Goal: Task Accomplishment & Management: Use online tool/utility

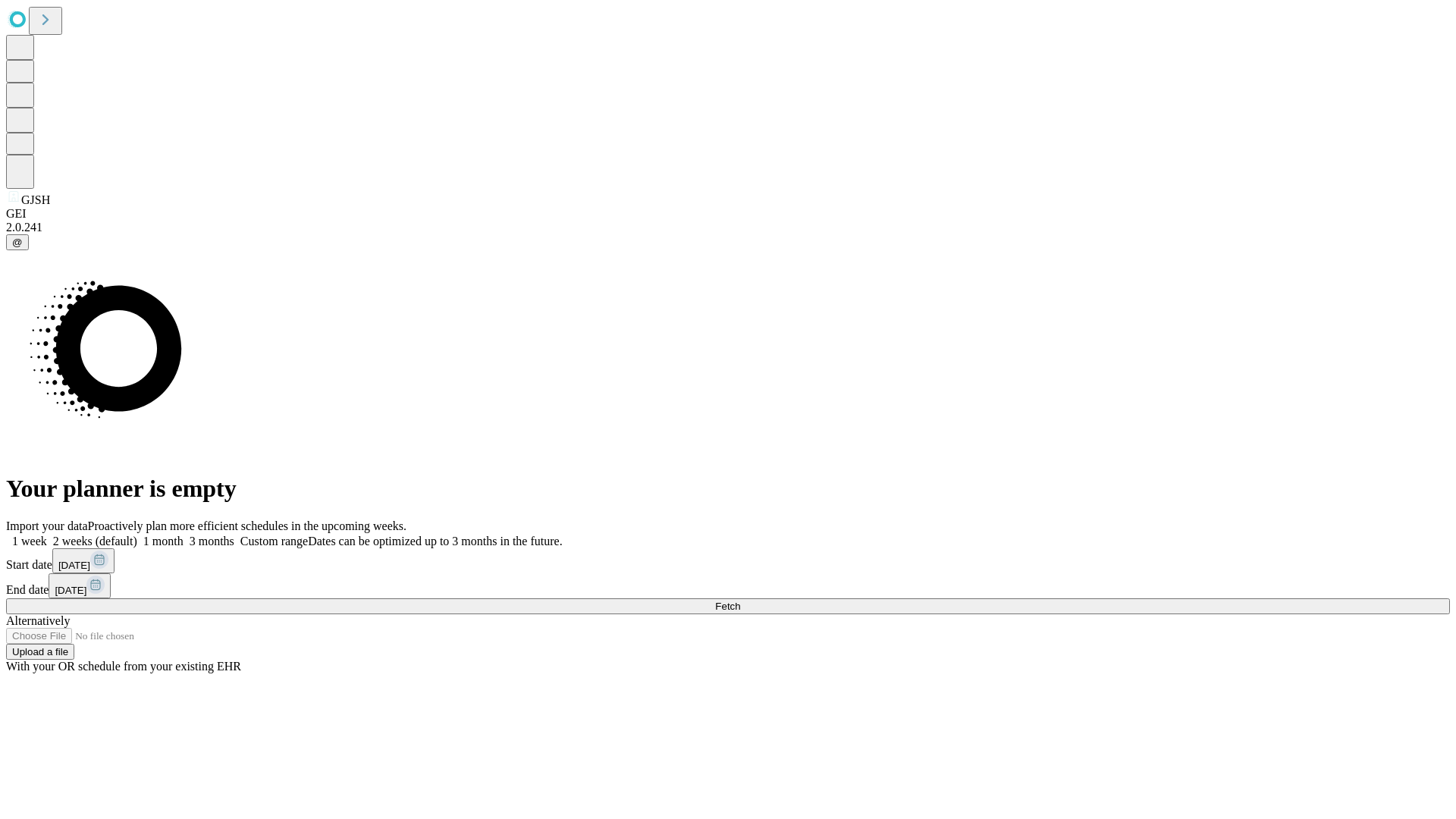
click at [740, 600] on span "Fetch" at bounding box center [727, 606] width 25 height 11
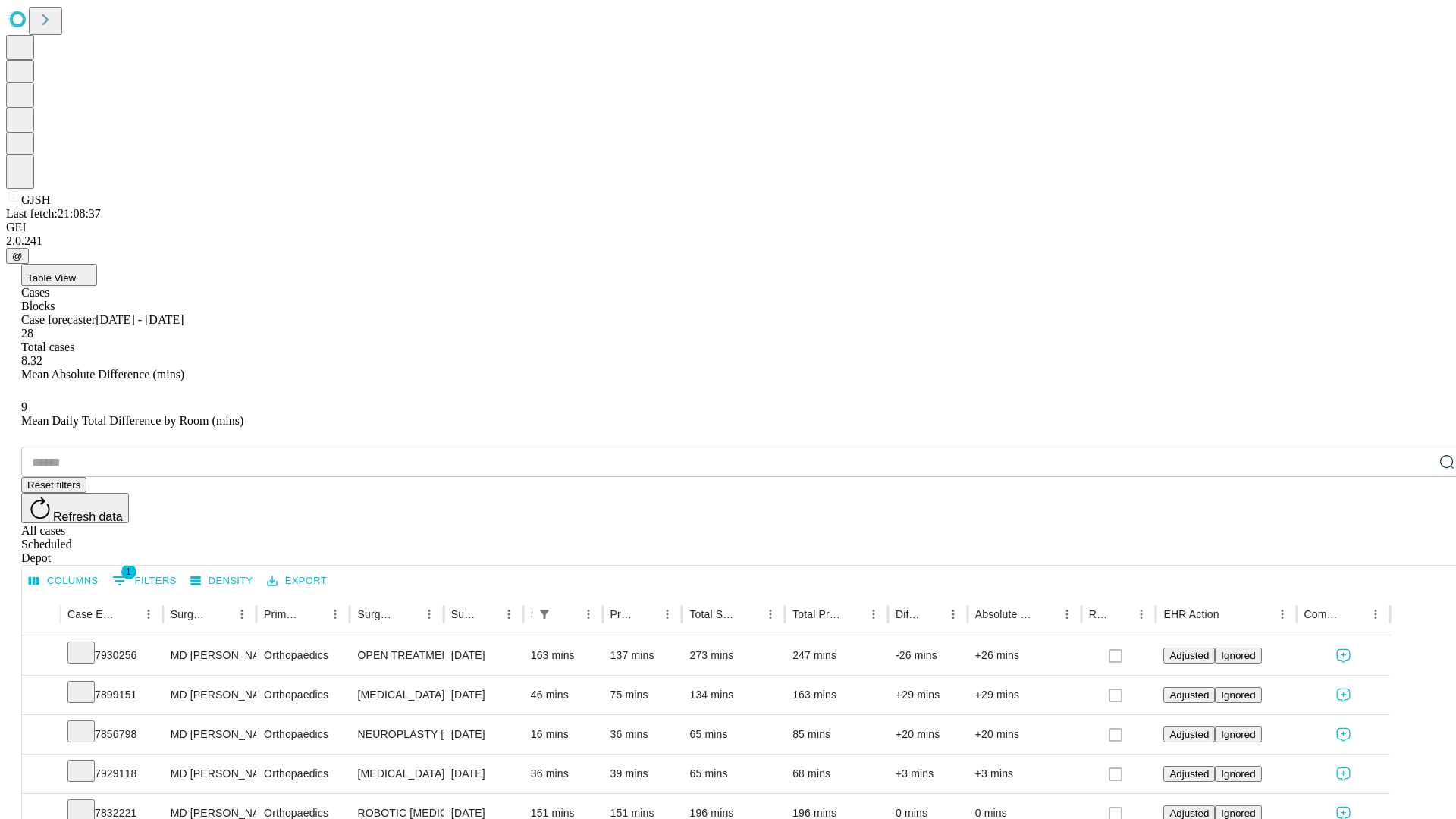
click at [75, 272] on span "Table View" at bounding box center [52, 277] width 49 height 11
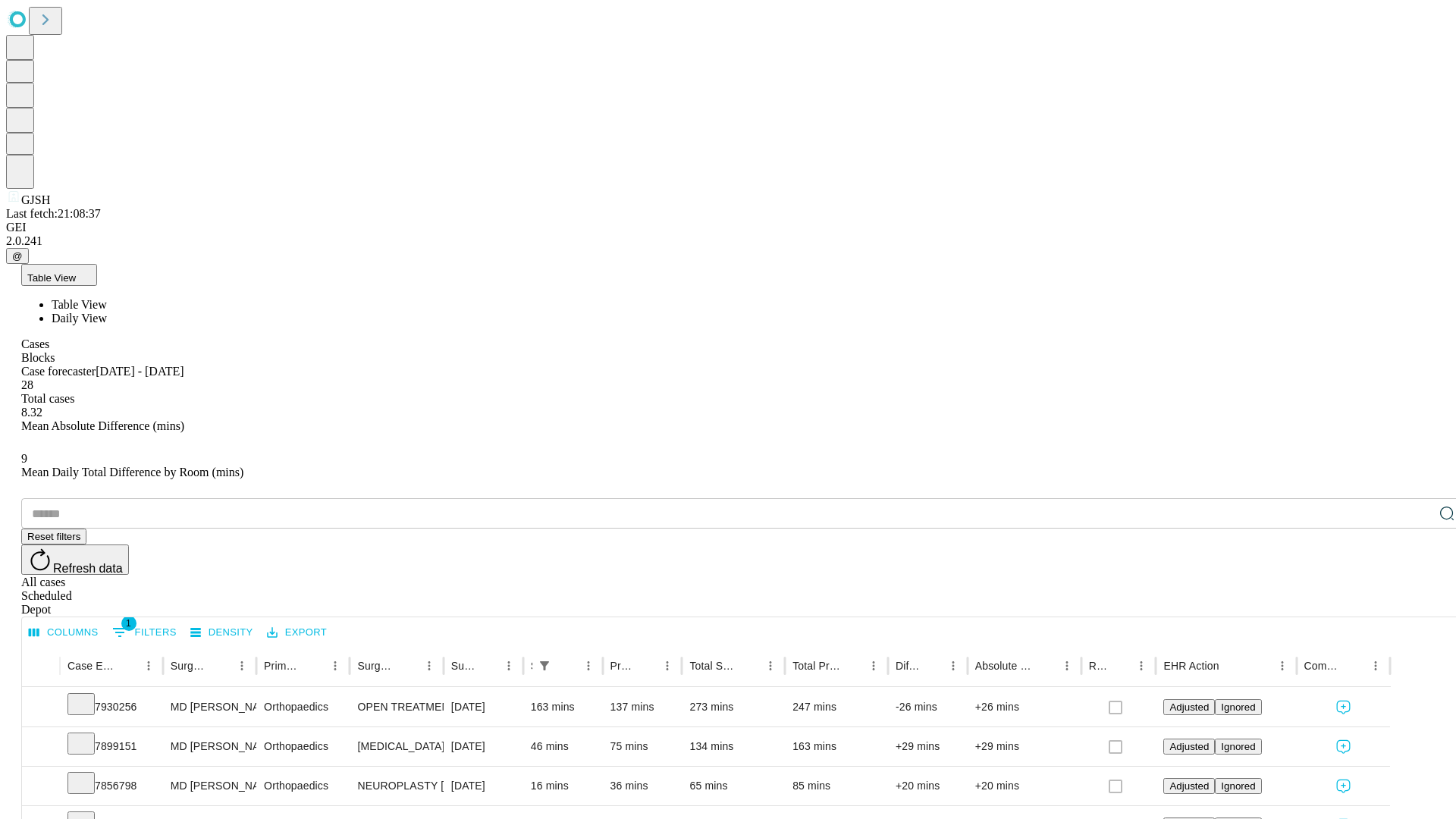
click at [107, 312] on span "Daily View" at bounding box center [79, 318] width 56 height 13
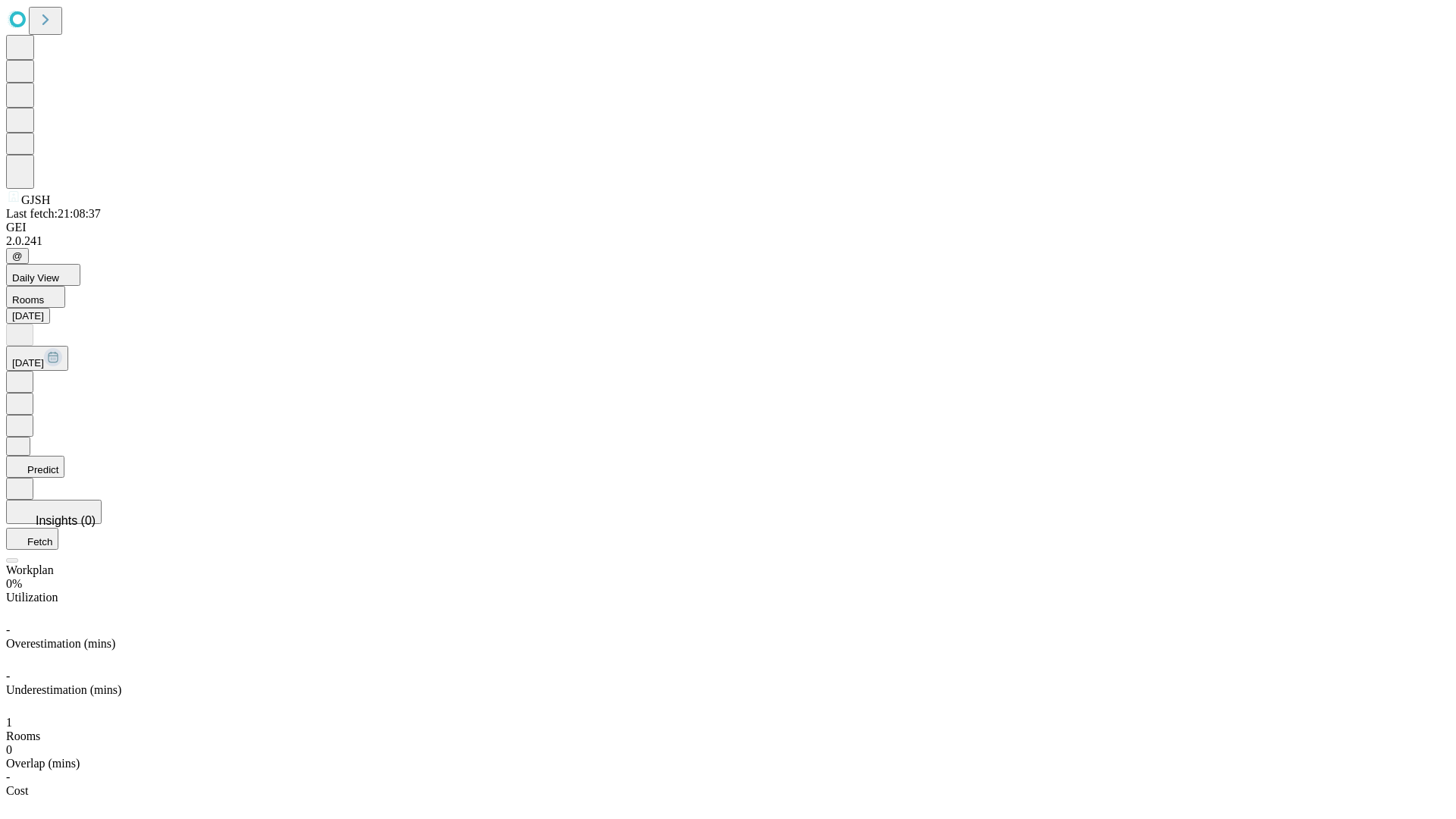
click at [65, 456] on button "Predict" at bounding box center [35, 466] width 59 height 22
